Goal: Information Seeking & Learning: Learn about a topic

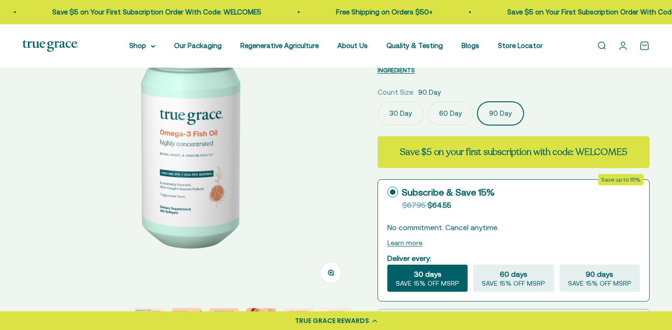
scroll to position [135, 0]
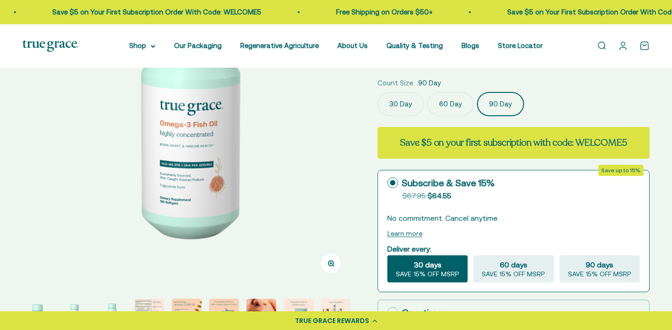
click at [170, 169] on img at bounding box center [189, 121] width 333 height 333
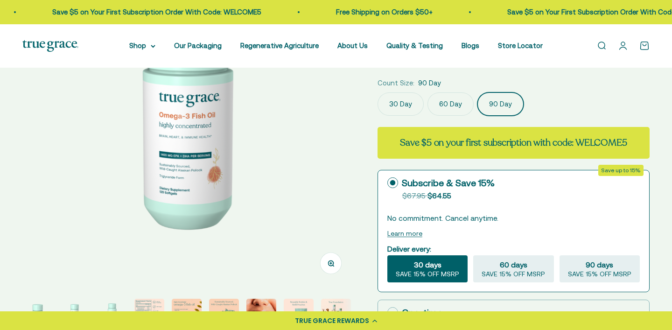
scroll to position [216, 0]
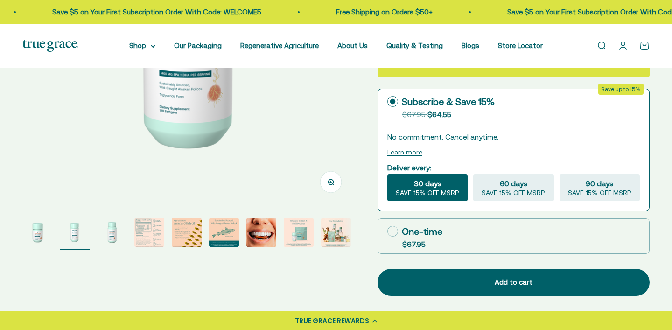
click at [148, 231] on img "Go to item 4" at bounding box center [149, 233] width 30 height 30
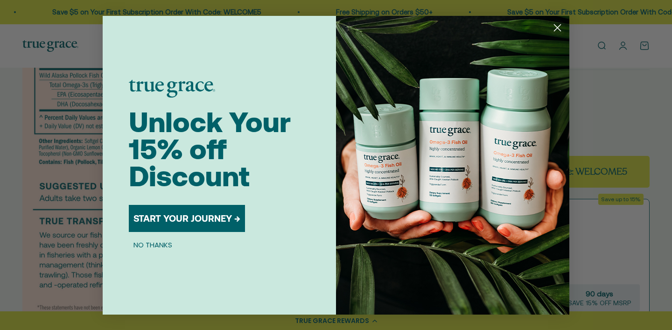
scroll to position [100, 0]
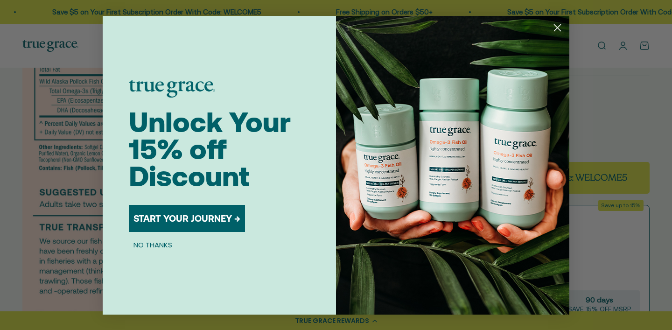
click at [557, 29] on icon "Close dialog" at bounding box center [558, 27] width 7 height 7
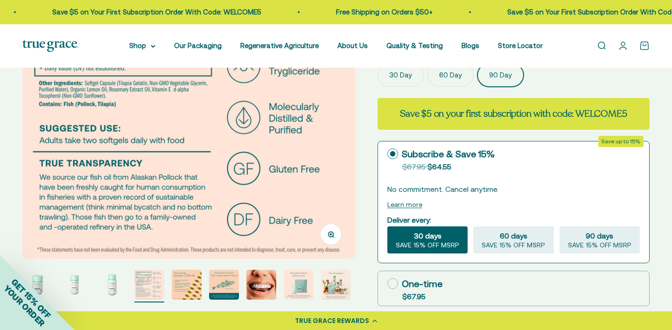
scroll to position [0, 0]
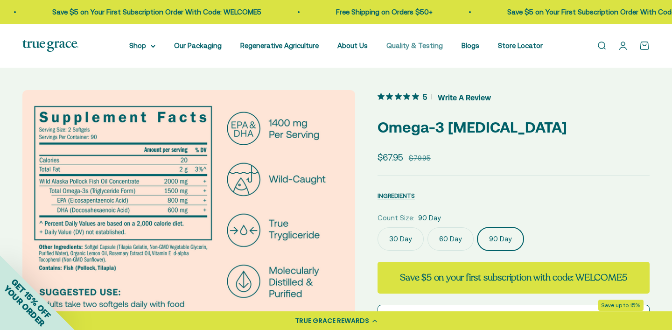
click at [422, 49] on link "Quality & Testing" at bounding box center [415, 46] width 56 height 8
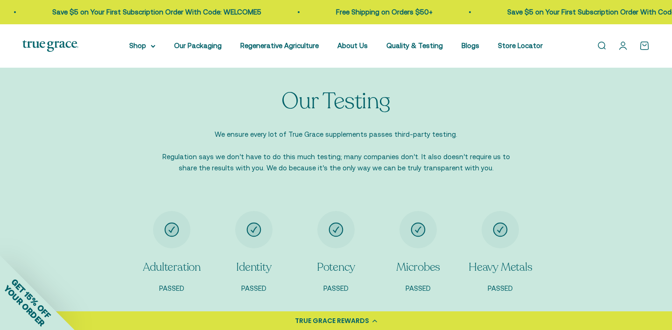
scroll to position [815, 0]
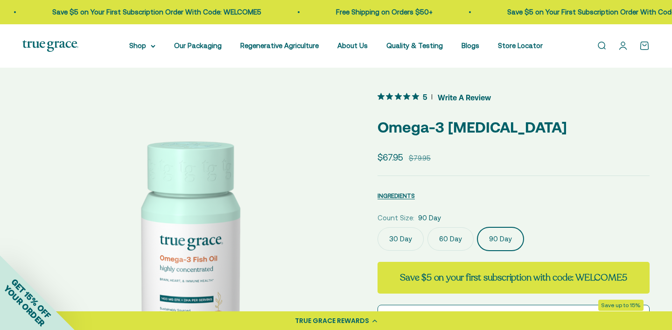
scroll to position [156, 0]
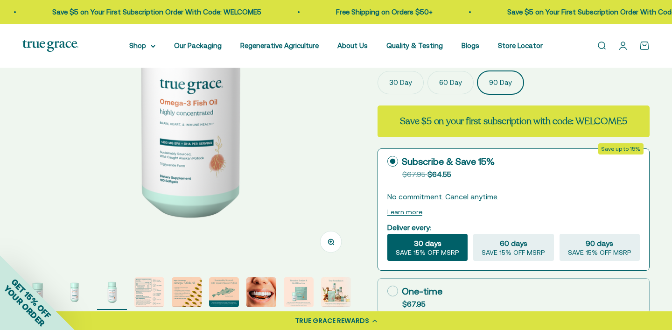
click at [183, 292] on img "Go to item 5" at bounding box center [187, 292] width 30 height 30
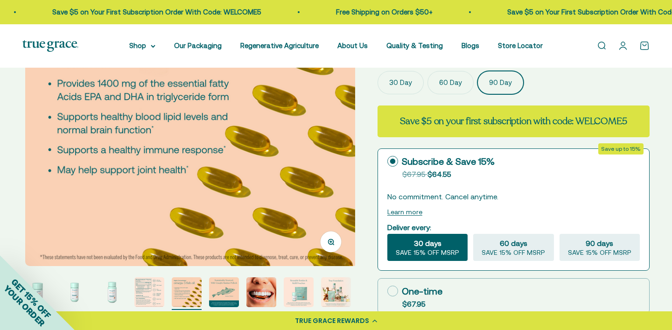
scroll to position [0, 1376]
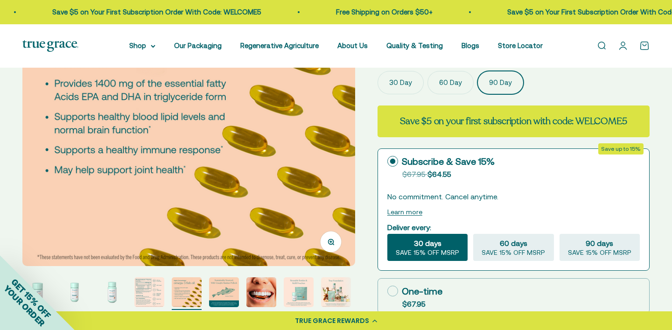
click at [150, 289] on img "Go to item 4" at bounding box center [149, 292] width 30 height 30
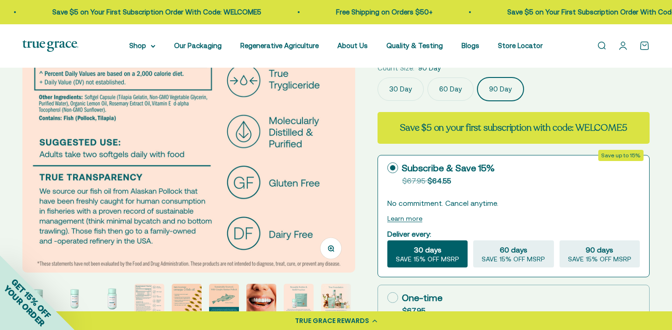
scroll to position [153, 0]
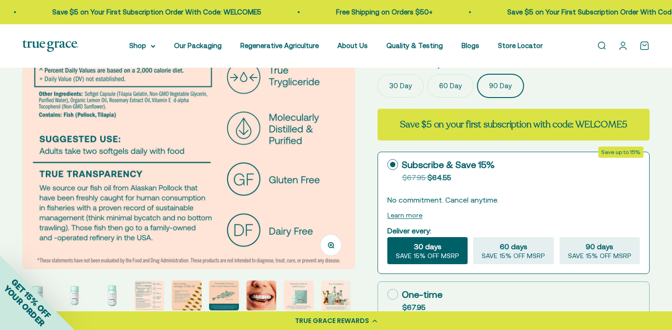
click at [187, 297] on img "Go to item 5" at bounding box center [187, 296] width 30 height 30
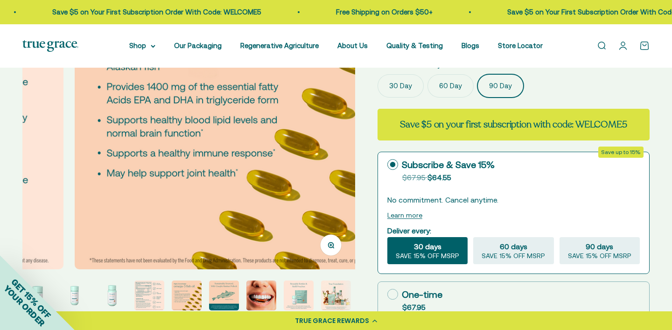
scroll to position [0, 1376]
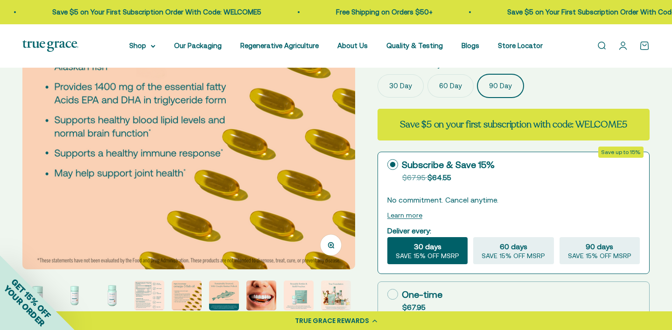
click at [296, 301] on img "Go to item 8" at bounding box center [299, 296] width 30 height 30
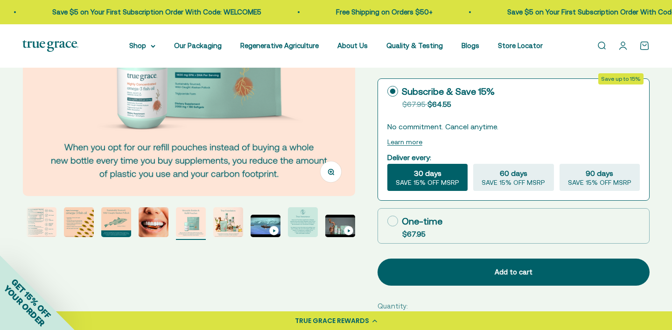
scroll to position [189, 0]
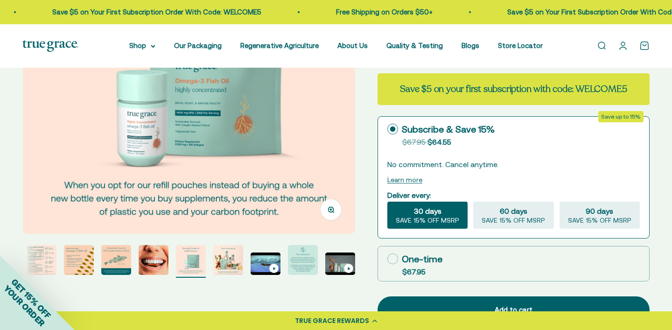
click at [40, 260] on div "GET 15% OFF YOUR ORDER" at bounding box center [37, 292] width 75 height 75
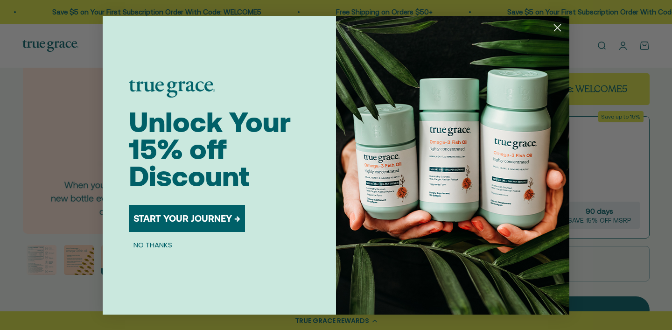
click at [557, 27] on icon "Close dialog" at bounding box center [558, 27] width 7 height 7
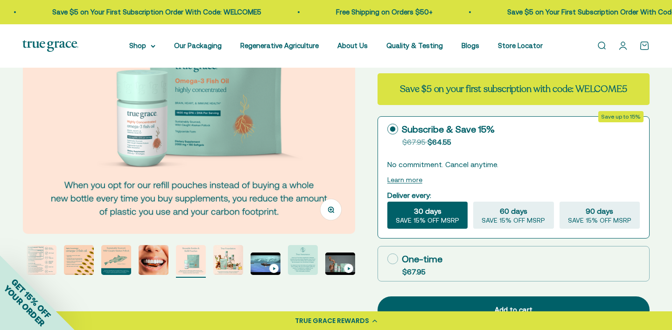
click at [151, 265] on img "Go to item 7" at bounding box center [154, 260] width 30 height 30
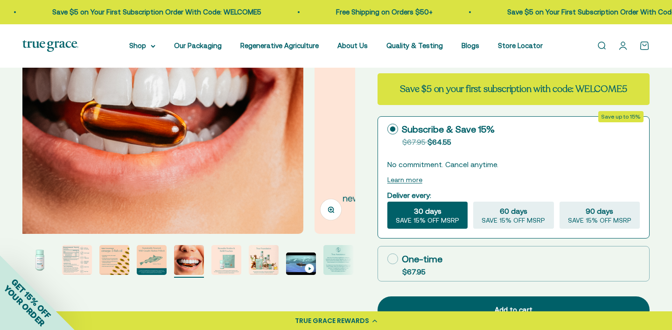
scroll to position [0, 2064]
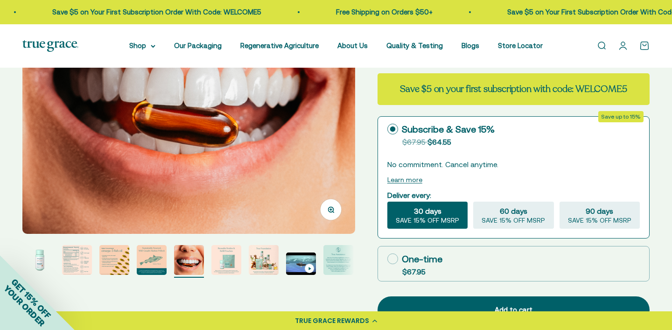
click at [221, 261] on img "Go to item 8" at bounding box center [227, 260] width 30 height 30
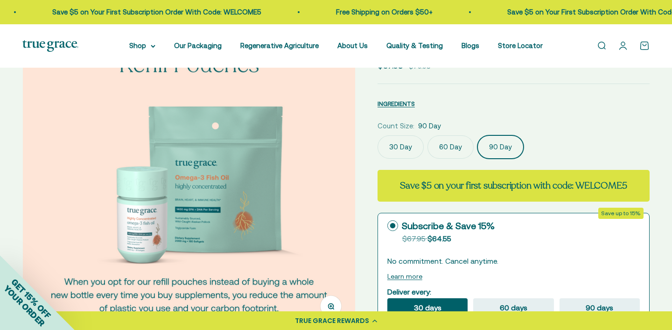
scroll to position [0, 0]
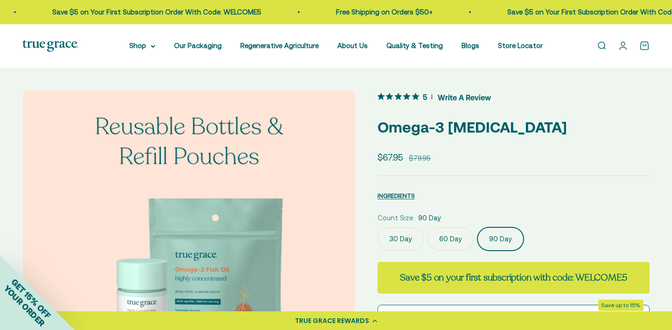
click at [397, 235] on label "30 Day" at bounding box center [401, 238] width 46 height 23
click at [378, 227] on input "30 Day" at bounding box center [377, 227] width 0 height 0
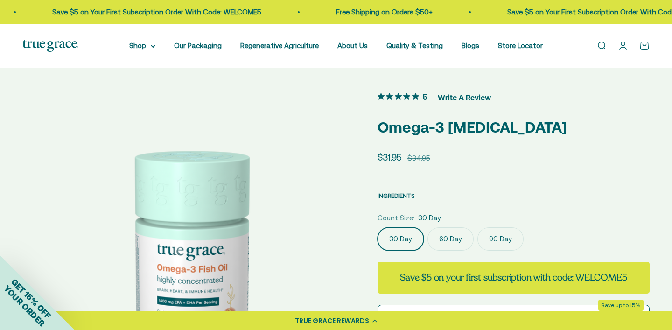
click at [448, 238] on label "60 Day" at bounding box center [451, 238] width 46 height 23
click at [378, 227] on input "60 Day" at bounding box center [377, 227] width 0 height 0
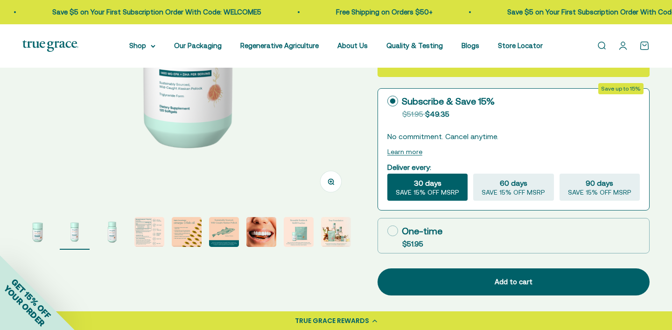
scroll to position [216, 0]
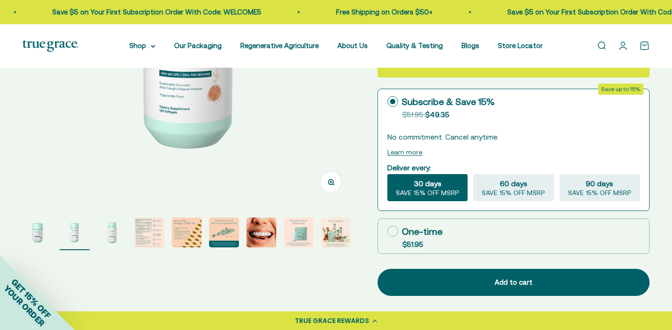
click at [190, 233] on img "Go to item 5" at bounding box center [187, 233] width 30 height 30
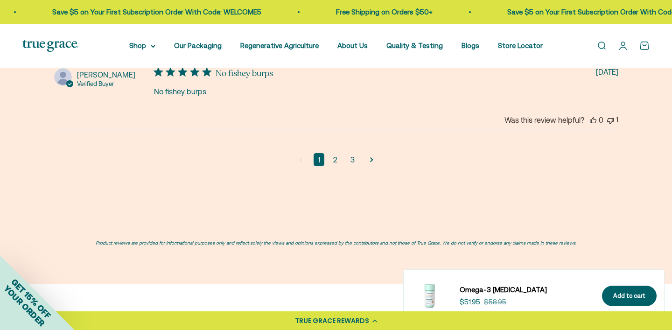
scroll to position [2454, 0]
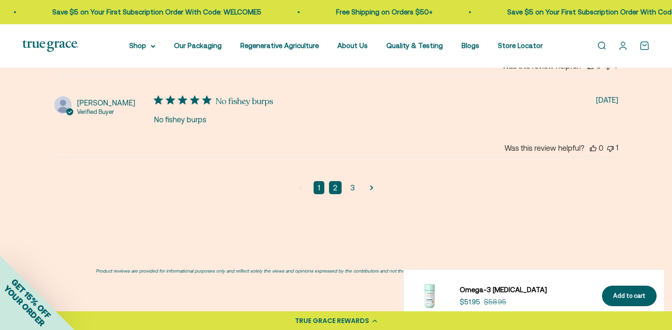
click at [340, 181] on link "2" at bounding box center [335, 187] width 13 height 13
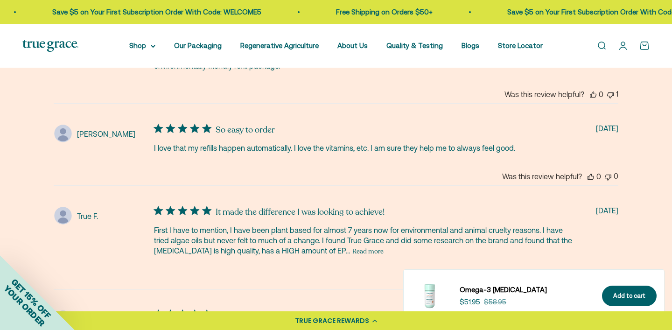
scroll to position [2128, 0]
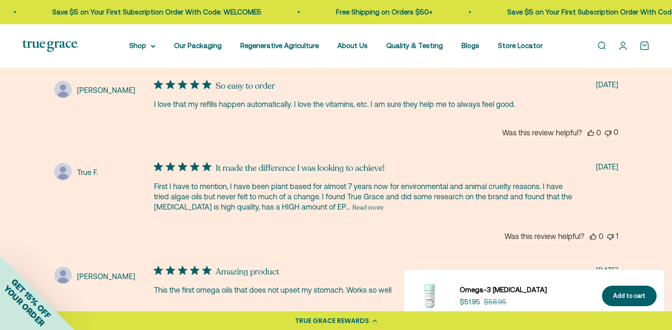
click at [353, 202] on button "Read more" at bounding box center [368, 207] width 31 height 11
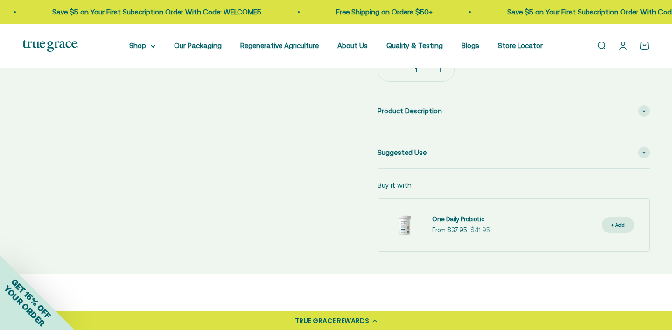
scroll to position [485, 0]
click at [532, 111] on div "Product Description" at bounding box center [514, 110] width 272 height 30
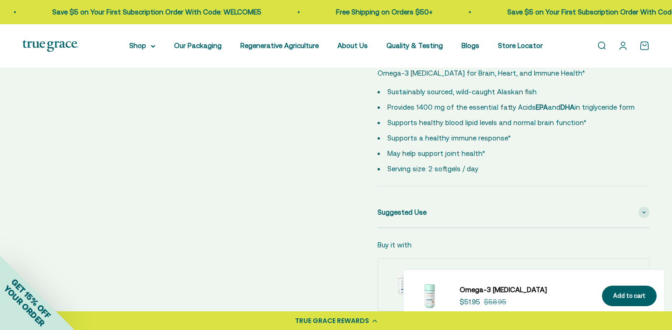
scroll to position [542, 0]
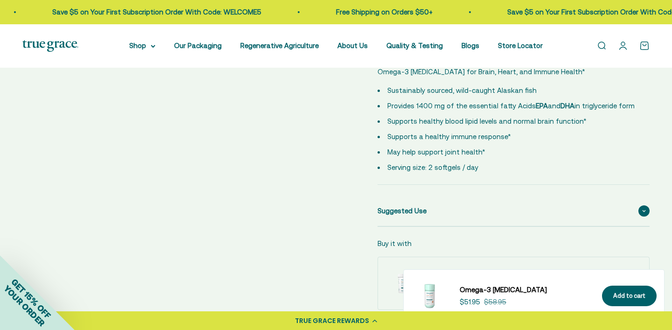
click at [571, 205] on div "Suggested Use" at bounding box center [514, 211] width 272 height 30
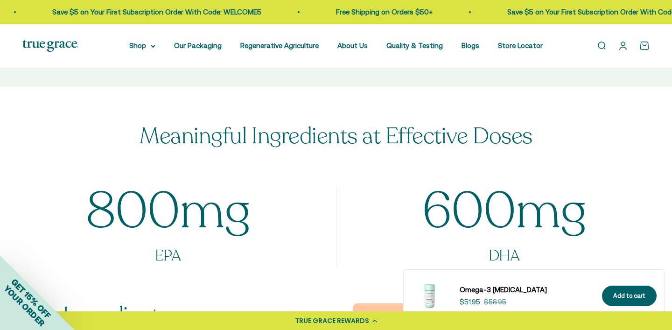
scroll to position [1024, 0]
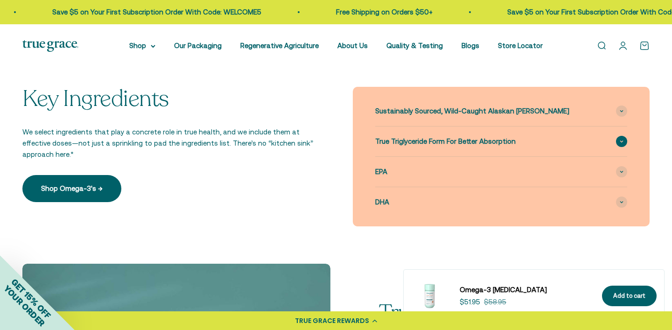
click at [559, 139] on div "True Triglyceride Form For Better Absorption" at bounding box center [501, 142] width 252 height 30
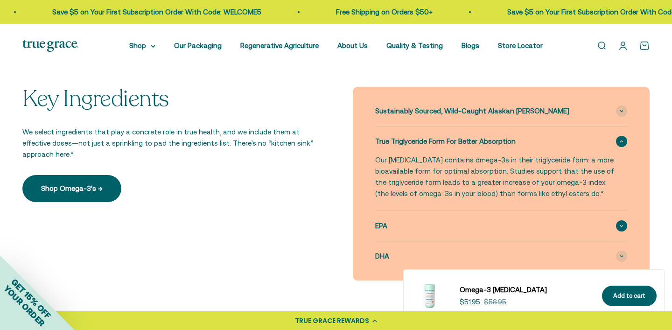
click at [501, 228] on div "EPA" at bounding box center [501, 226] width 252 height 30
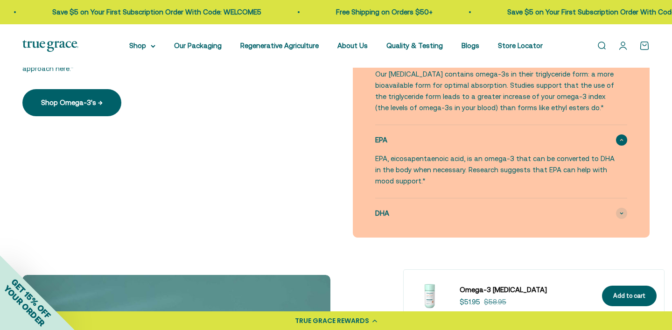
scroll to position [1113, 0]
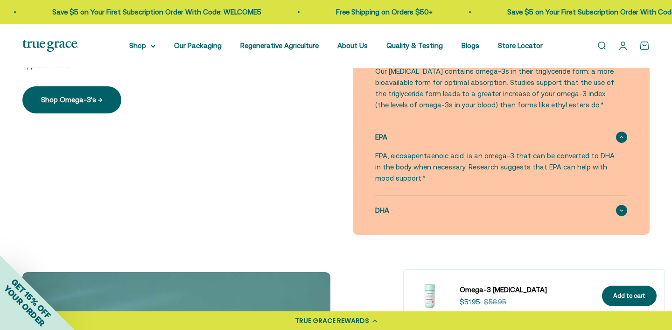
click at [504, 213] on div "DHA" at bounding box center [501, 211] width 252 height 30
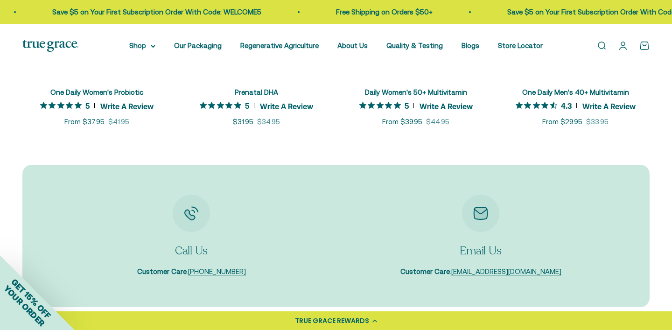
scroll to position [3378, 0]
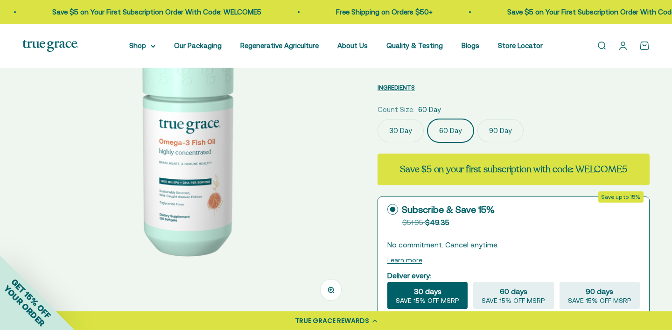
scroll to position [106, 0]
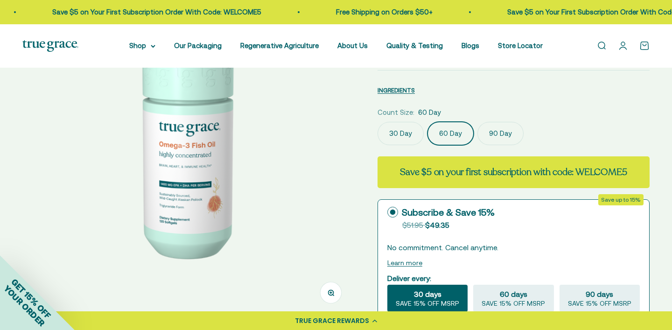
click at [393, 133] on label "30 Day" at bounding box center [401, 133] width 46 height 23
click at [378, 122] on input "30 Day" at bounding box center [377, 121] width 0 height 0
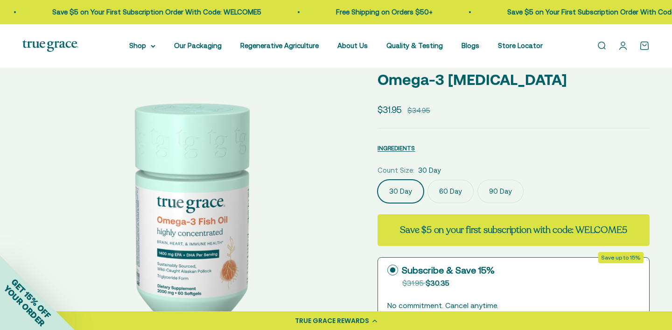
scroll to position [72, 0]
